Goal: Check status: Check status

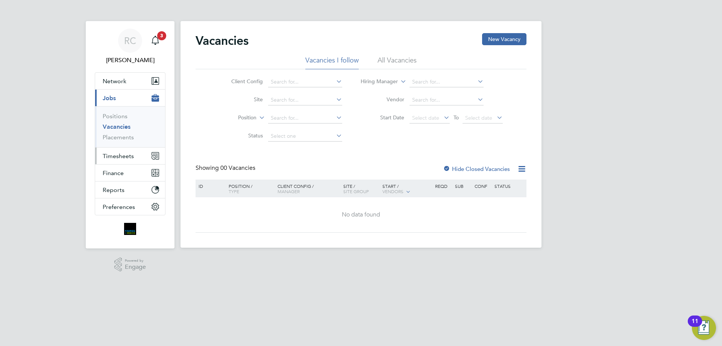
click at [127, 152] on span "Timesheets" at bounding box center [118, 155] width 31 height 7
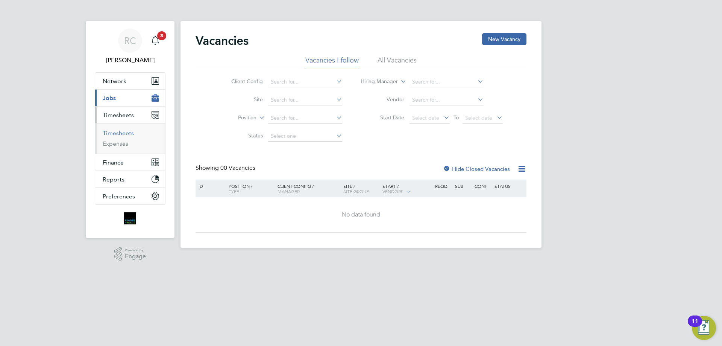
click at [123, 134] on link "Timesheets" at bounding box center [118, 132] width 31 height 7
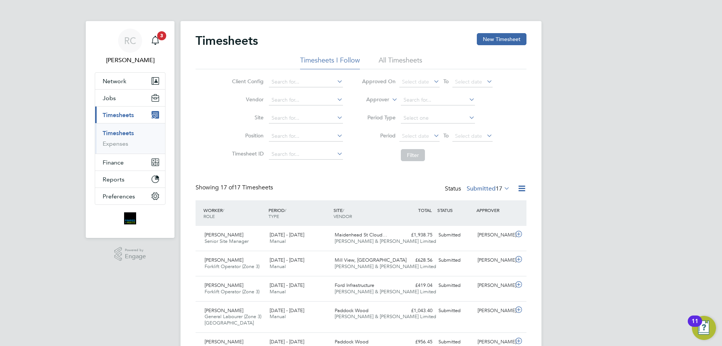
click at [405, 58] on li "All Timesheets" at bounding box center [401, 63] width 44 height 14
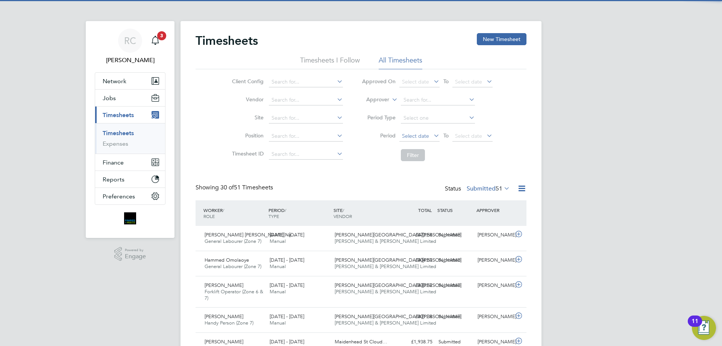
click at [424, 136] on span "Select date" at bounding box center [415, 135] width 27 height 7
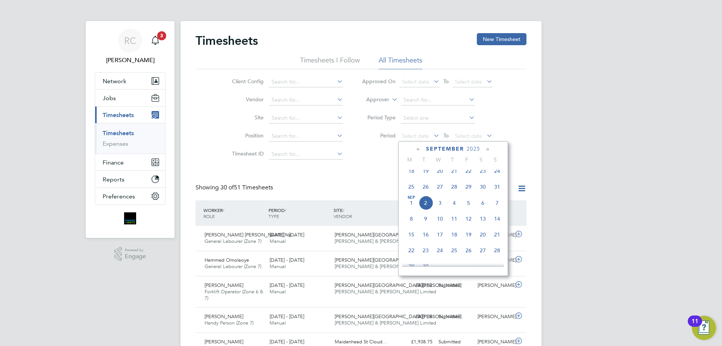
click at [418, 149] on icon at bounding box center [418, 149] width 7 height 8
click at [411, 241] on span "25" at bounding box center [411, 236] width 14 height 14
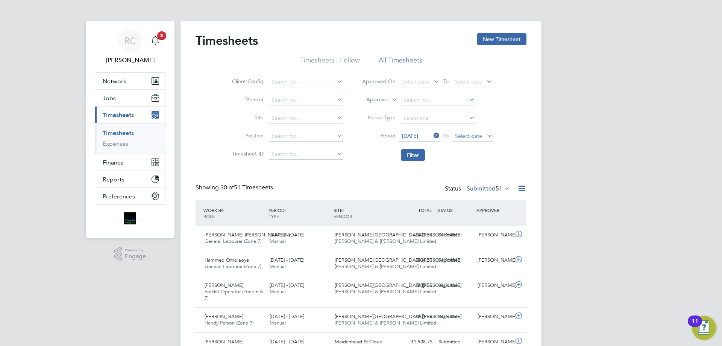
click at [460, 134] on span "Select date" at bounding box center [468, 135] width 27 height 7
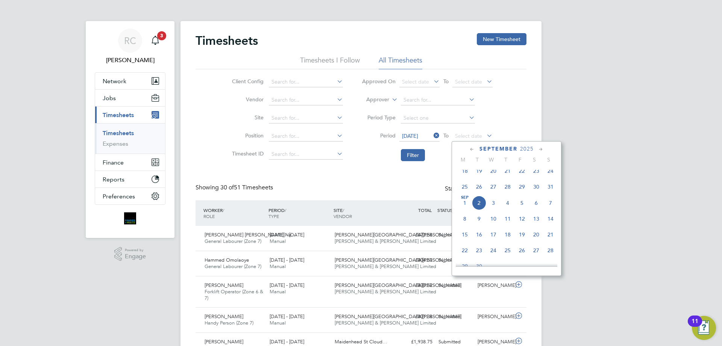
click at [469, 148] on icon at bounding box center [472, 149] width 7 height 8
click at [552, 241] on span "31" at bounding box center [550, 236] width 14 height 14
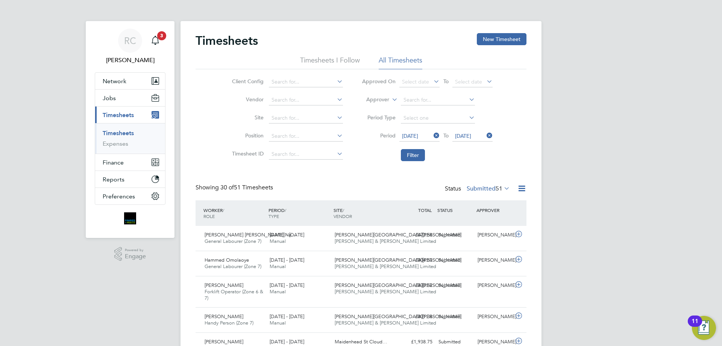
click at [499, 185] on span "51" at bounding box center [499, 189] width 7 height 8
click at [478, 224] on li "Submitted" at bounding box center [475, 223] width 35 height 11
